Goal: Task Accomplishment & Management: Use online tool/utility

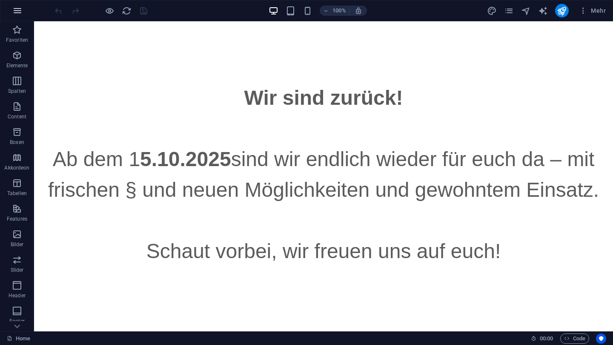
click at [18, 15] on icon "button" at bounding box center [17, 11] width 10 height 10
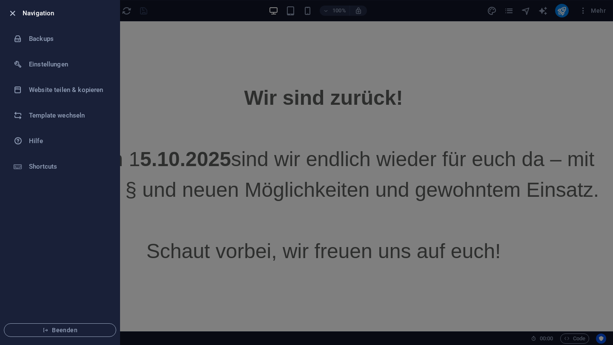
click at [10, 15] on icon "button" at bounding box center [13, 14] width 10 height 10
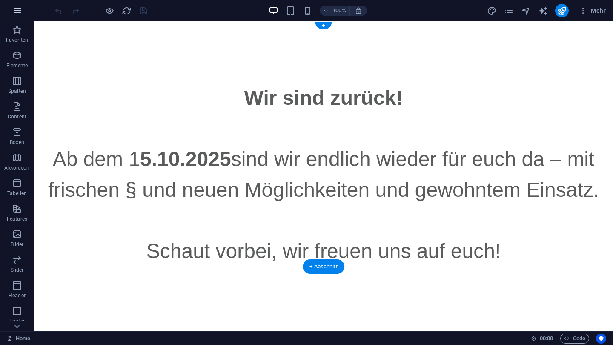
click at [12, 9] on button "button" at bounding box center [17, 10] width 20 height 20
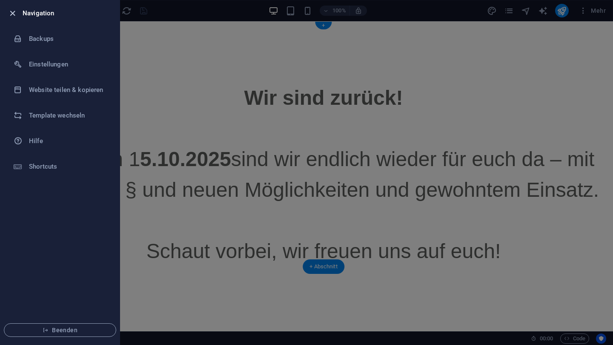
click at [11, 11] on icon "button" at bounding box center [13, 14] width 10 height 10
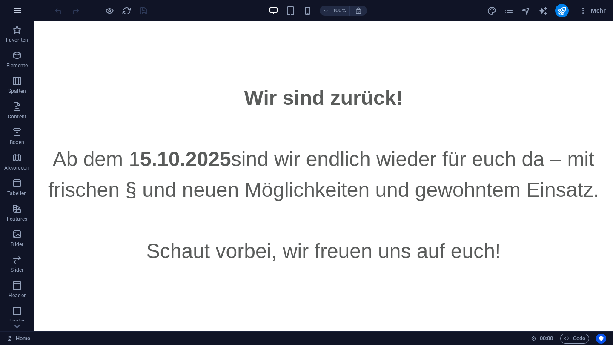
click at [15, 15] on icon "button" at bounding box center [17, 11] width 10 height 10
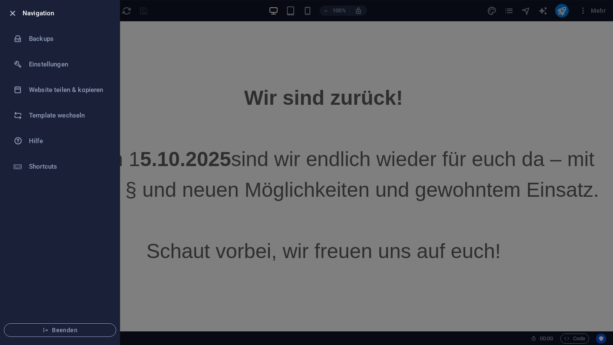
click at [16, 11] on icon "button" at bounding box center [13, 14] width 10 height 10
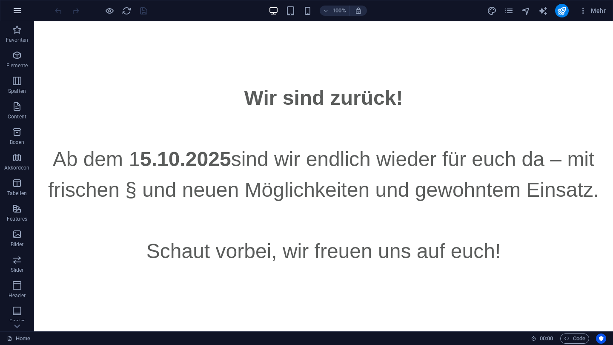
click at [17, 11] on icon "button" at bounding box center [17, 11] width 10 height 10
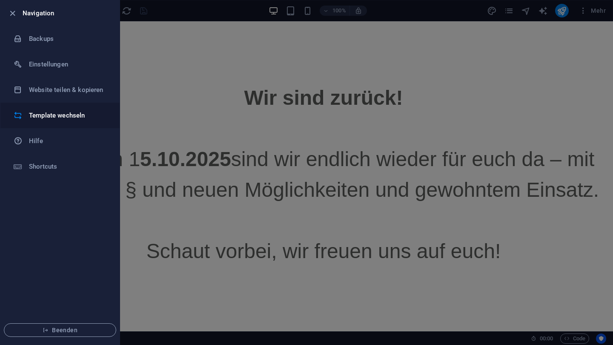
click at [31, 108] on li "Template wechseln" at bounding box center [59, 116] width 119 height 26
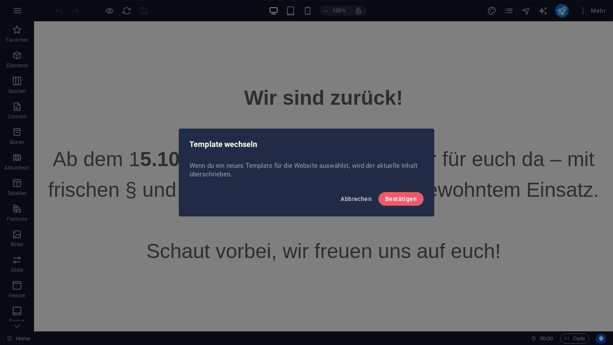
click at [362, 202] on span "Abbrechen" at bounding box center [355, 198] width 31 height 7
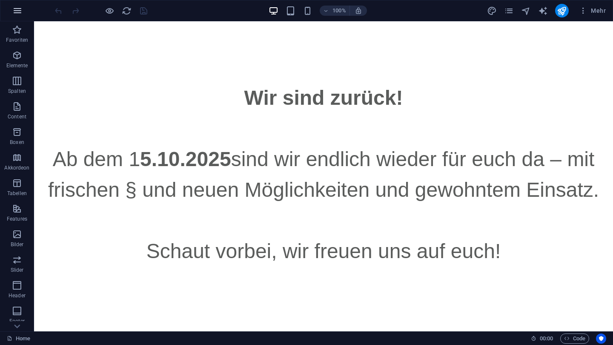
click at [20, 14] on icon "button" at bounding box center [17, 11] width 10 height 10
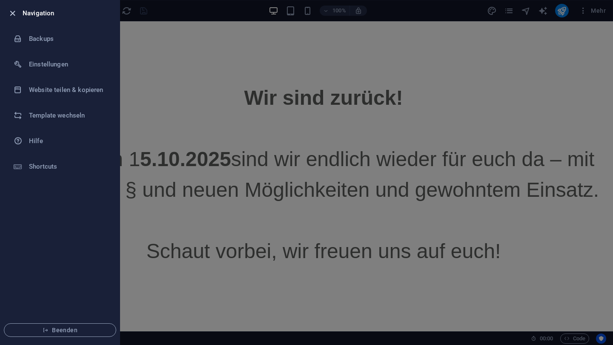
click at [13, 10] on icon "button" at bounding box center [13, 14] width 10 height 10
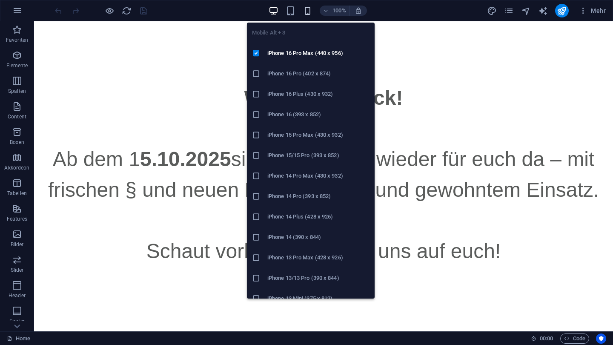
click at [302, 10] on icon "button" at bounding box center [307, 11] width 10 height 10
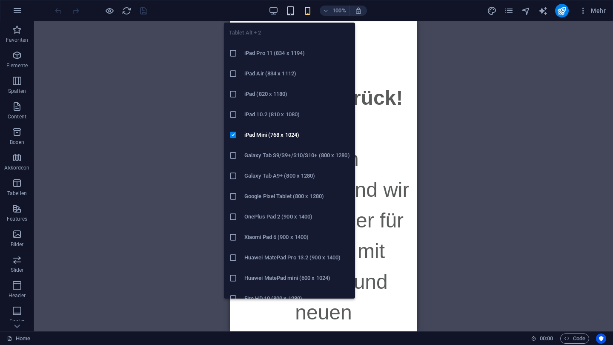
click at [294, 14] on icon "button" at bounding box center [290, 11] width 10 height 10
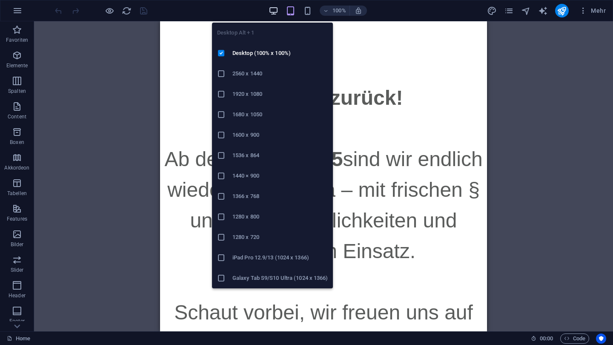
click at [272, 11] on icon "button" at bounding box center [273, 11] width 10 height 10
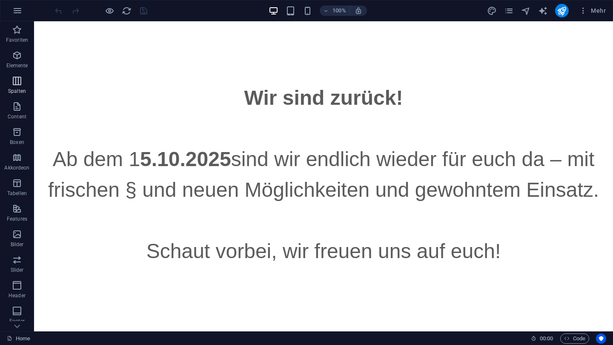
click at [17, 86] on span "Spalten" at bounding box center [17, 86] width 34 height 20
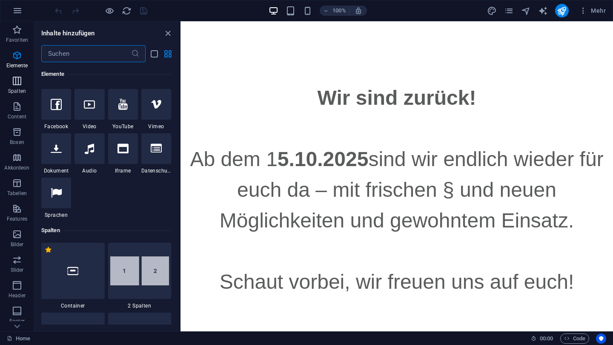
scroll to position [421, 0]
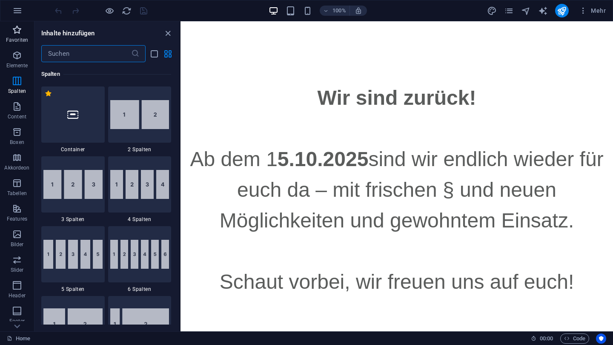
click at [13, 39] on p "Favoriten" at bounding box center [17, 40] width 22 height 7
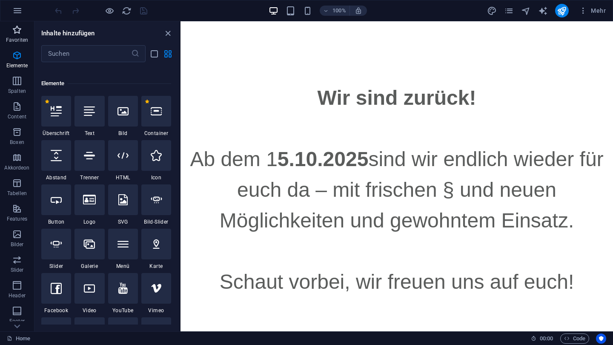
scroll to position [0, 0]
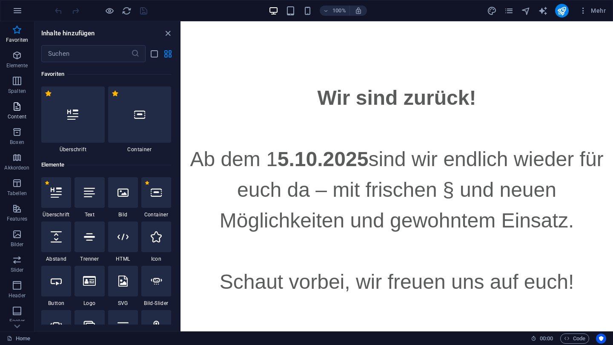
click at [24, 111] on span "Content" at bounding box center [17, 111] width 34 height 20
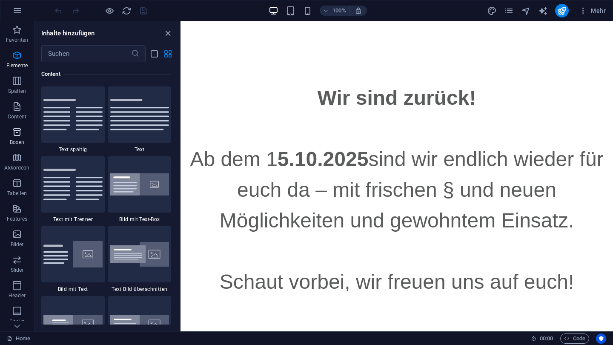
click at [23, 138] on span "Boxen" at bounding box center [17, 137] width 34 height 20
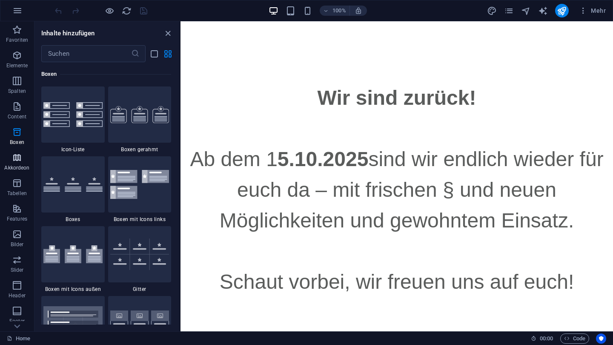
click at [20, 156] on icon "button" at bounding box center [17, 157] width 10 height 10
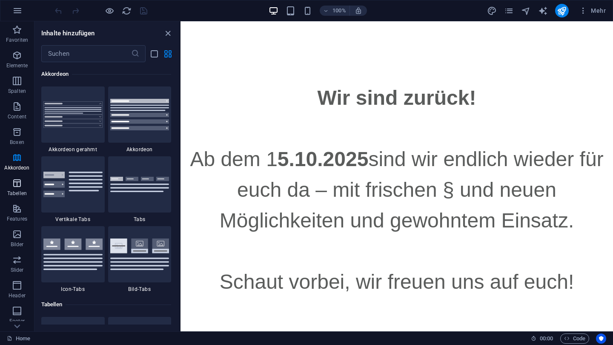
click at [16, 183] on icon "button" at bounding box center [17, 183] width 10 height 10
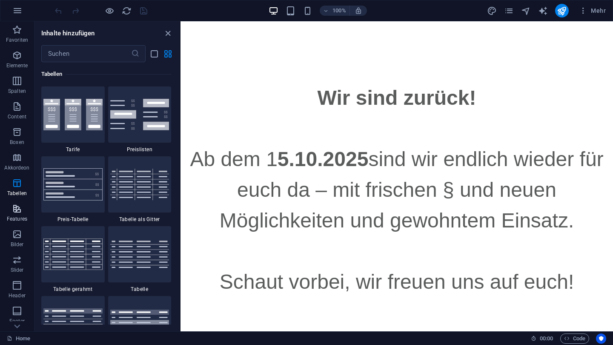
click at [16, 209] on icon "button" at bounding box center [17, 208] width 10 height 10
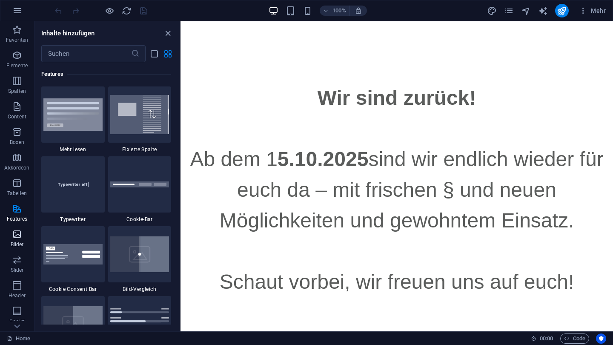
click at [12, 242] on p "Bilder" at bounding box center [17, 244] width 13 height 7
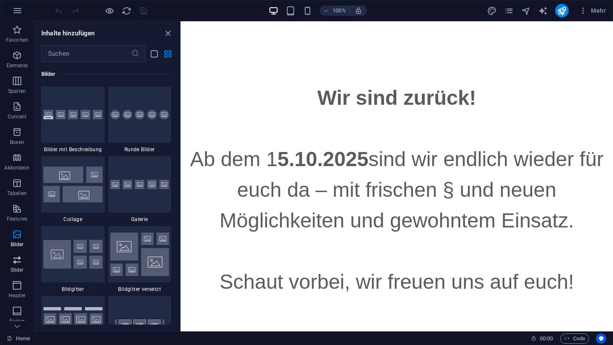
click at [15, 265] on span "Slider" at bounding box center [17, 264] width 34 height 20
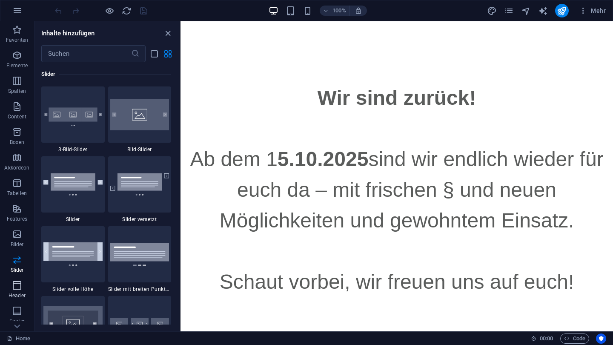
click at [16, 282] on icon "button" at bounding box center [17, 285] width 10 height 10
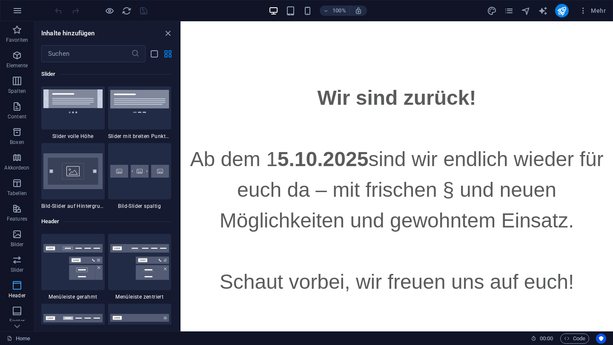
scroll to position [5122, 0]
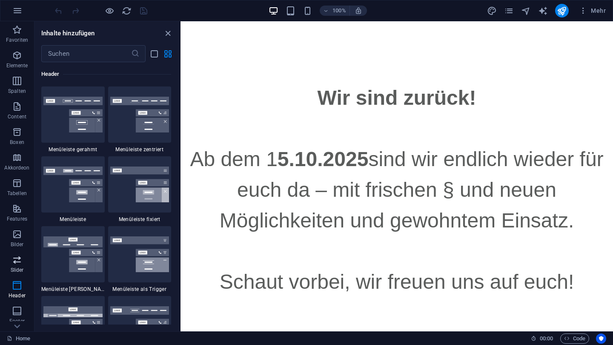
click at [14, 258] on icon "button" at bounding box center [17, 259] width 10 height 10
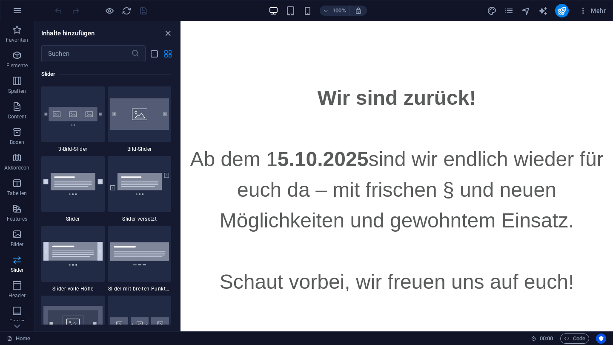
scroll to position [4822, 0]
click at [12, 237] on icon "button" at bounding box center [17, 234] width 10 height 10
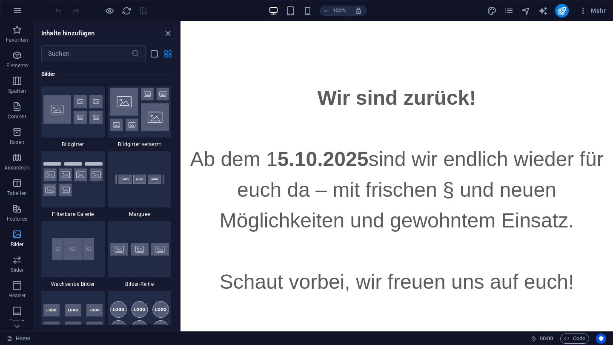
scroll to position [4313, 0]
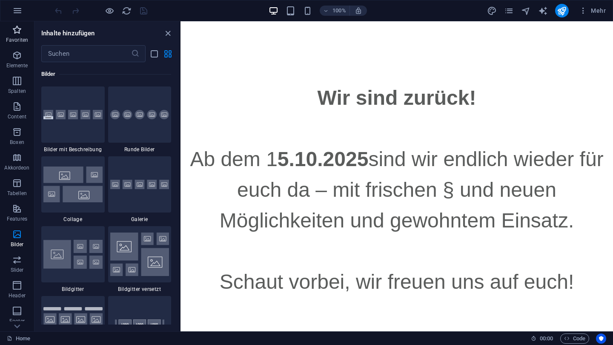
click at [16, 35] on span "Favoriten" at bounding box center [17, 35] width 34 height 20
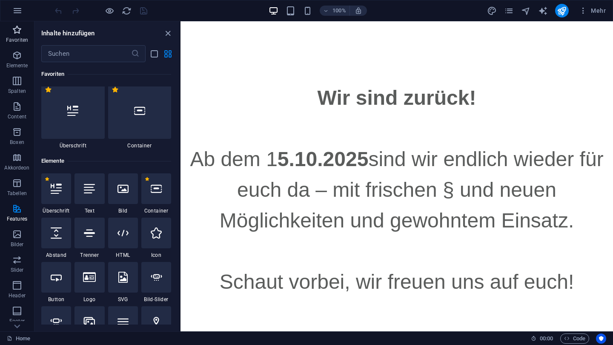
scroll to position [0, 0]
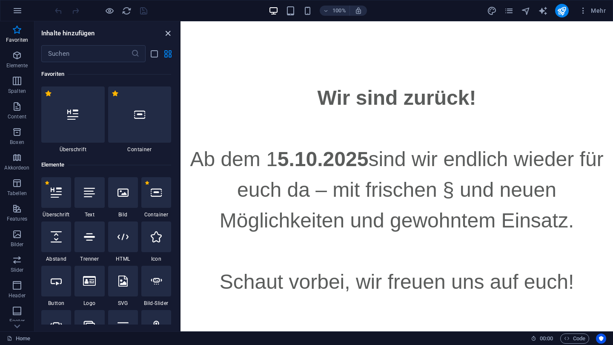
click at [169, 32] on icon "close panel" at bounding box center [168, 33] width 10 height 10
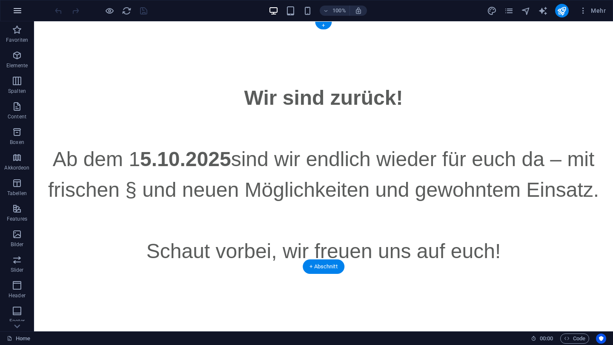
click at [18, 8] on icon "button" at bounding box center [17, 11] width 10 height 10
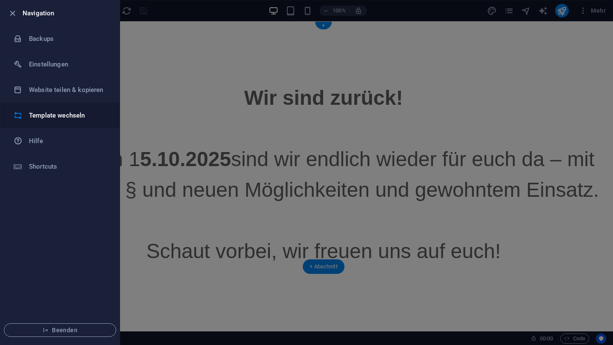
click at [56, 117] on h6 "Template wechseln" at bounding box center [68, 115] width 79 height 10
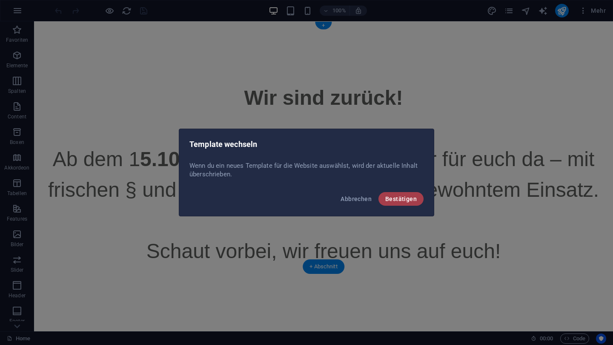
click at [397, 195] on span "Bestätigen" at bounding box center [400, 198] width 31 height 7
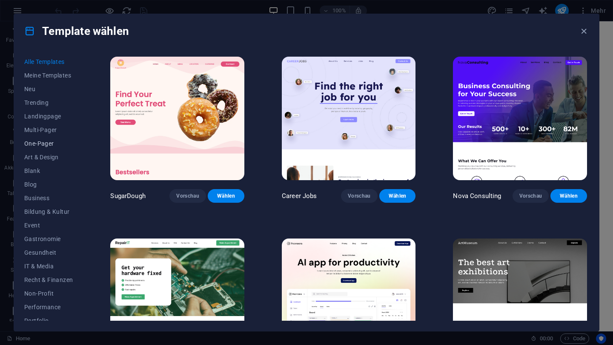
click at [49, 141] on span "One-Pager" at bounding box center [48, 143] width 48 height 7
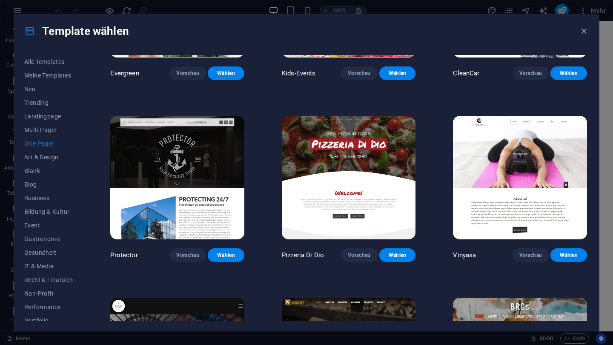
scroll to position [1403, 0]
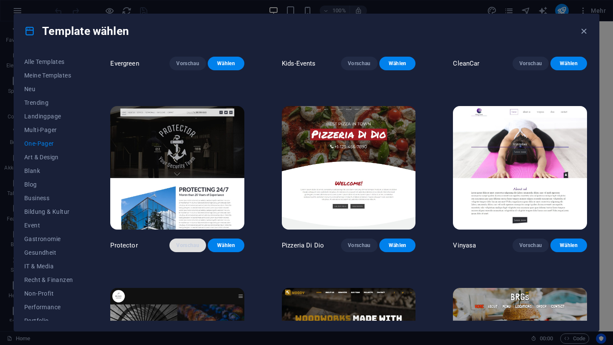
click at [195, 238] on button "Vorschau" at bounding box center [187, 245] width 37 height 14
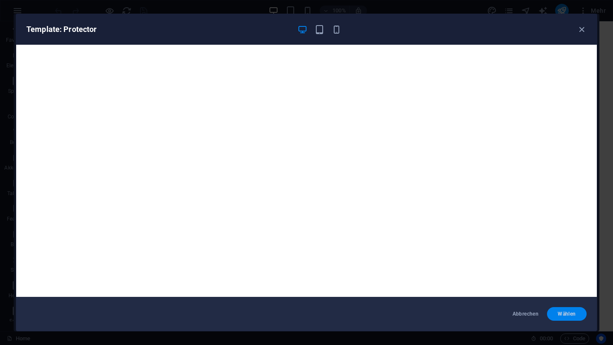
click at [565, 312] on span "Wählen" at bounding box center [566, 313] width 26 height 7
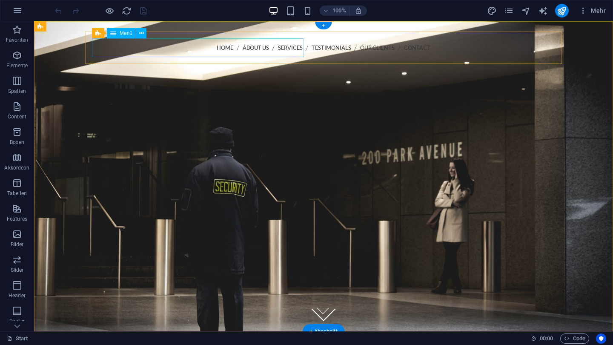
click at [220, 48] on nav "Home About us Services Testimonials Our Clients Contact" at bounding box center [323, 47] width 463 height 19
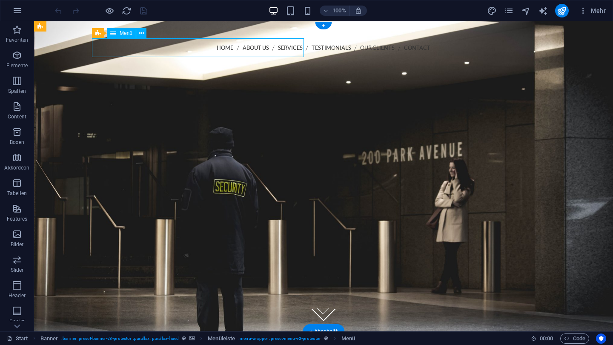
click at [263, 47] on nav "Home About us Services Testimonials Our Clients Contact" at bounding box center [323, 47] width 463 height 19
click at [268, 48] on nav "Home About us Services Testimonials Our Clients Contact" at bounding box center [323, 47] width 463 height 19
select select
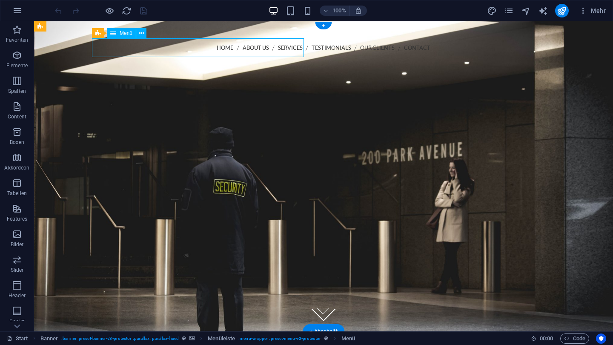
select select
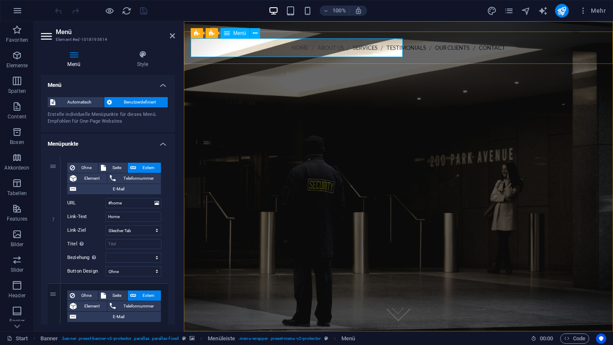
click at [368, 48] on nav "Home About us Services Testimonials Our Clients Contact" at bounding box center [398, 47] width 415 height 19
click at [323, 36] on div "Home About us Services Testimonials Our Clients Contact Call us [PHONE_NUMBER] …" at bounding box center [398, 76] width 429 height 91
